Goal: Communication & Community: Answer question/provide support

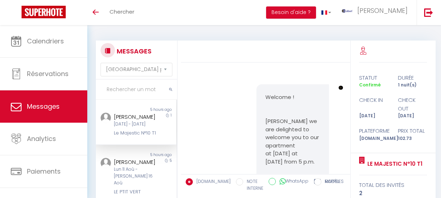
select select "message"
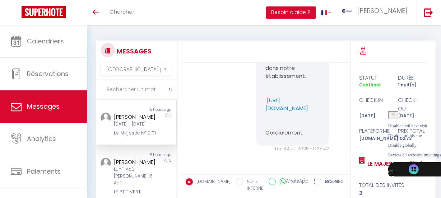
scroll to position [3119, 0]
click at [126, 85] on input "text" at bounding box center [136, 90] width 81 height 20
click at [141, 90] on input "text" at bounding box center [136, 90] width 81 height 20
type input "[PERSON_NAME]"
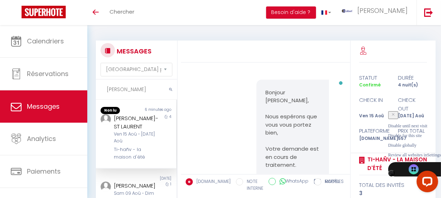
scroll to position [6363, 0]
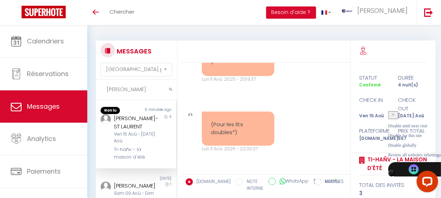
drag, startPoint x: 138, startPoint y: 136, endPoint x: 117, endPoint y: 116, distance: 28.7
type textarea "uliette BETHUEL-[GEOGRAPHIC_DATA]"
click at [115, 117] on div "[PERSON_NAME]-ST LAURENT" at bounding box center [135, 122] width 42 height 17
copy div "uliette BETHUEL-[GEOGRAPHIC_DATA]"
drag, startPoint x: 111, startPoint y: 158, endPoint x: 130, endPoint y: 158, distance: 19.4
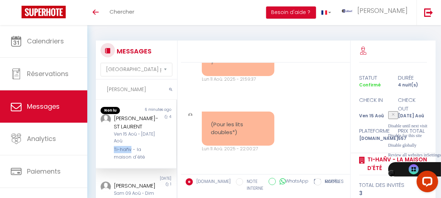
click at [130, 158] on div "[PERSON_NAME]-ST LAURENT Ven 15 Aoû - [DATE] Aoû Ti-hañv - la maison d'été" at bounding box center [132, 137] width 47 height 47
copy div "Ti-hañv"
drag, startPoint x: 234, startPoint y: 127, endPoint x: 236, endPoint y: 104, distance: 23.4
click at [236, 67] on pre "Merci pour votre réponse. Les couettes sont en 220x240 ou 240x260 ?" at bounding box center [238, 47] width 55 height 41
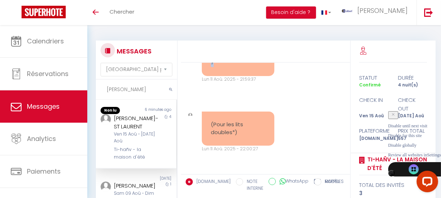
copy pre "Les couettes sont en 220x240 ou 240x260 ?"
